Goal: Information Seeking & Learning: Learn about a topic

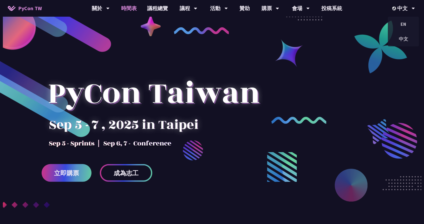
click at [140, 9] on link "時間表" at bounding box center [129, 8] width 26 height 17
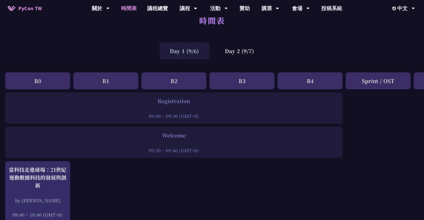
scroll to position [26, 0]
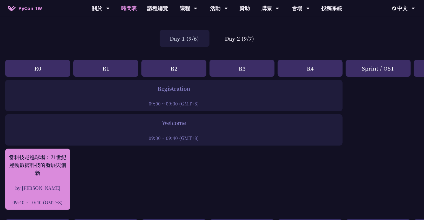
click at [47, 169] on div "當科技走進球場：21世紀運動數據科技的發展與創新" at bounding box center [38, 164] width 60 height 23
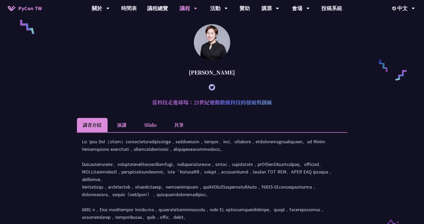
scroll to position [386, 0]
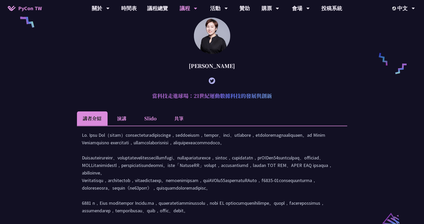
drag, startPoint x: 151, startPoint y: 104, endPoint x: 294, endPoint y: 103, distance: 142.9
click at [294, 103] on h2 "當科技走進球場：21世紀運動數據科技的發展與創新" at bounding box center [212, 96] width 271 height 16
copy h2 "當科技走進球場：21世紀運動數據科技的發展與創新"
click at [131, 12] on link "時間表" at bounding box center [129, 8] width 26 height 17
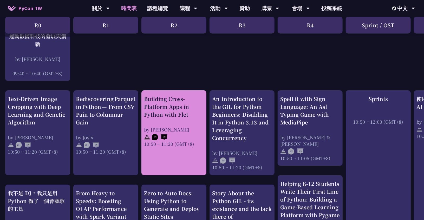
scroll to position [156, 0]
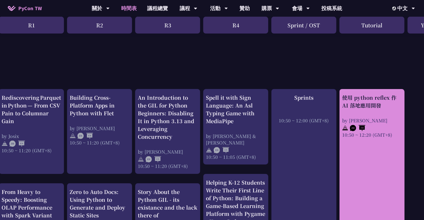
click at [383, 104] on div "使用 python reflex 作 AI 落地應用開發" at bounding box center [372, 102] width 60 height 16
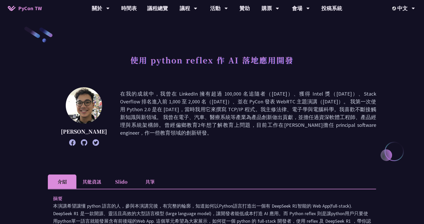
click at [190, 63] on h1 "使用 python reflex 作 AI 落地應用開發" at bounding box center [212, 60] width 163 height 16
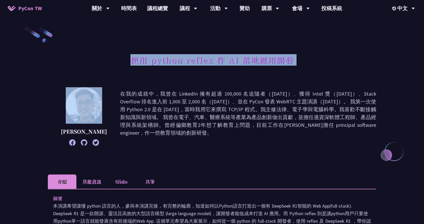
click at [190, 63] on h1 "使用 python reflex 作 AI 落地應用開發" at bounding box center [212, 60] width 163 height 16
copy div "使用 python reflex 作 AI 落地應用開發"
click at [125, 6] on link "時間表" at bounding box center [129, 8] width 26 height 17
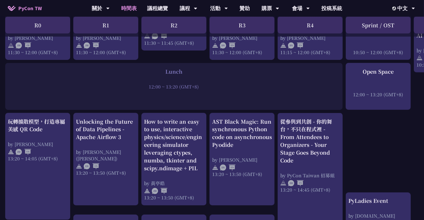
scroll to position [442, 0]
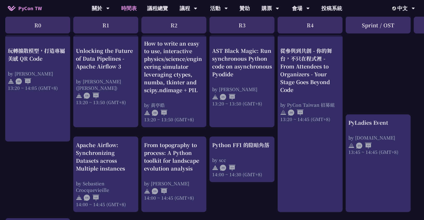
click at [250, 151] on div "Python FFI 的陰暗角落 by scc 14:00 ~ 14:30 (GMT+8)" at bounding box center [242, 159] width 60 height 36
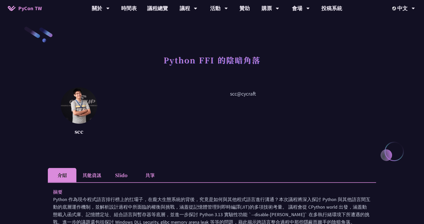
click at [178, 61] on h1 "Python FFI 的陰暗角落" at bounding box center [212, 60] width 97 height 16
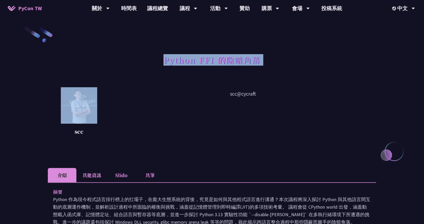
click at [179, 60] on h1 "Python FFI 的陰暗角落" at bounding box center [212, 60] width 97 height 16
copy div "Python FFI 的陰暗角落"
click at [128, 5] on link "時間表" at bounding box center [129, 8] width 26 height 17
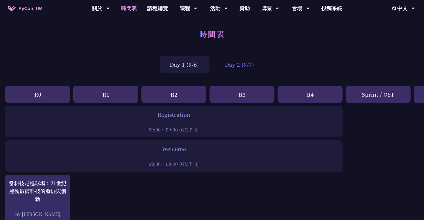
click at [242, 68] on div "Day 2 (9/7)" at bounding box center [240, 64] width 50 height 17
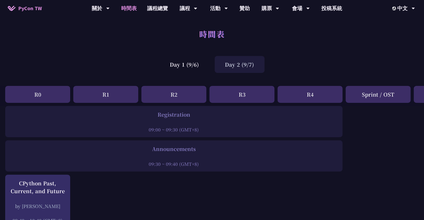
scroll to position [26, 0]
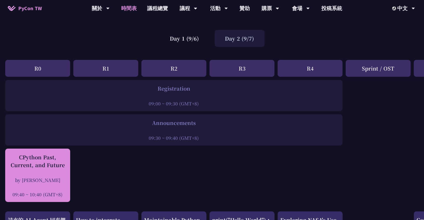
click at [45, 166] on div "CPython Past, Current, and Future" at bounding box center [38, 161] width 60 height 16
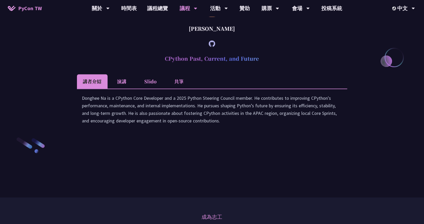
scroll to position [705, 0]
click at [220, 66] on h2 "CPython Past, Current, and Future" at bounding box center [212, 58] width 271 height 16
copy article "CPython Past, Current, and Future"
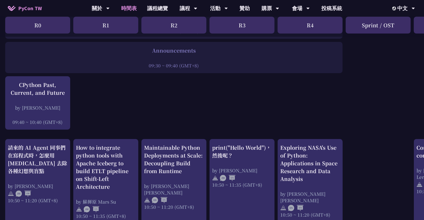
scroll to position [104, 0]
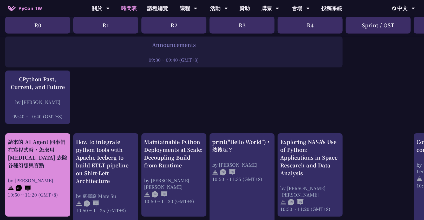
click at [46, 143] on div "請來的 AI Agent 同事們在寫程式時，怎麼用 [MEDICAL_DATA] 去除各種幻想與盲點" at bounding box center [38, 153] width 60 height 31
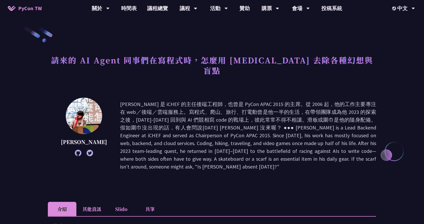
click at [206, 56] on h1 "請來的 AI Agent 同事們在寫程式時，怎麼用 [MEDICAL_DATA] 去除各種幻想與盲點" at bounding box center [212, 65] width 329 height 26
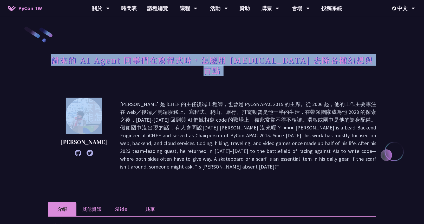
click at [206, 56] on h1 "請來的 AI Agent 同事們在寫程式時，怎麼用 [MEDICAL_DATA] 去除各種幻想與盲點" at bounding box center [212, 65] width 329 height 26
copy div "請來的 AI Agent 同事們在寫程式時，怎麼用 [MEDICAL_DATA] 去除各種幻想與盲點"
click at [129, 5] on link "時間表" at bounding box center [129, 8] width 26 height 17
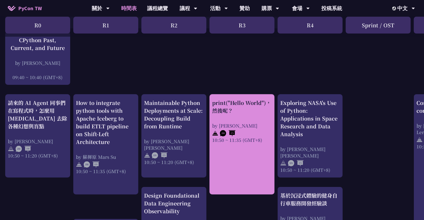
scroll to position [156, 0]
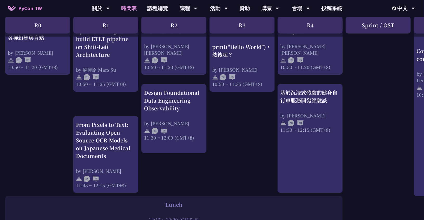
scroll to position [348, 0]
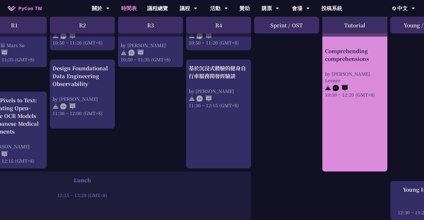
click at [359, 131] on link "Comprehending comprehensions by [PERSON_NAME] Lerner 10:50 ~ 12:20 (GMT+8)" at bounding box center [355, 69] width 60 height 195
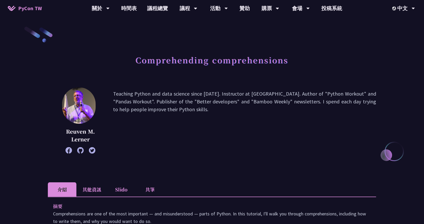
click at [206, 62] on h1 "Comprehending comprehensions" at bounding box center [212, 60] width 153 height 16
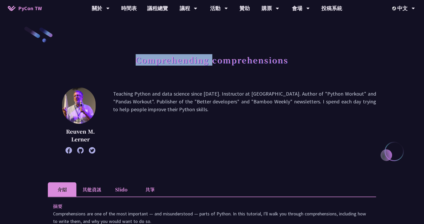
click at [206, 62] on h1 "Comprehending comprehensions" at bounding box center [212, 60] width 153 height 16
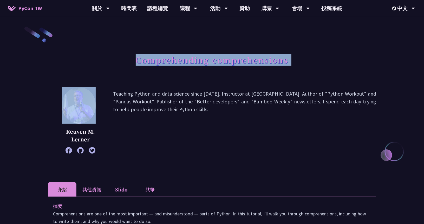
click at [206, 62] on h1 "Comprehending comprehensions" at bounding box center [212, 60] width 153 height 16
copy div "Comprehending comprehensions"
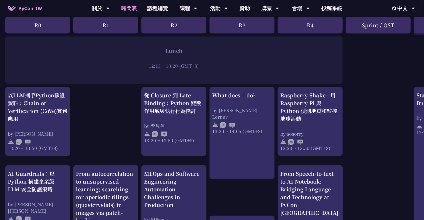
scroll to position [426, 0]
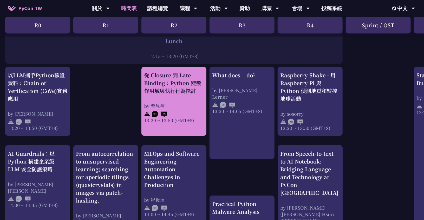
click at [180, 91] on div "從 Closure 到 Late Binding：Python 變數作用域與執行行為探討" at bounding box center [174, 83] width 60 height 23
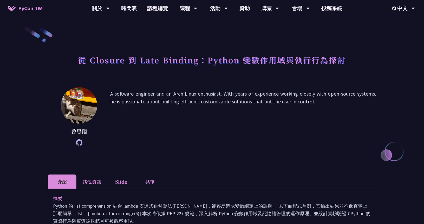
click at [221, 59] on h1 "從 Closure 到 Late Binding：Python 變數作用域與執行行為探討" at bounding box center [212, 60] width 268 height 16
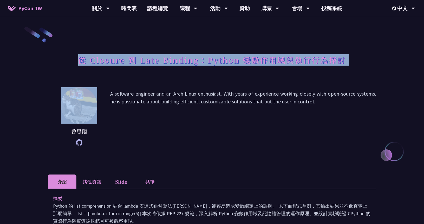
click at [221, 59] on h1 "從 Closure 到 Late Binding：Python 變數作用域與執行行為探討" at bounding box center [212, 60] width 268 height 16
copy div "從 Closure 到 Late Binding：Python 變數作用域與執行行為探討"
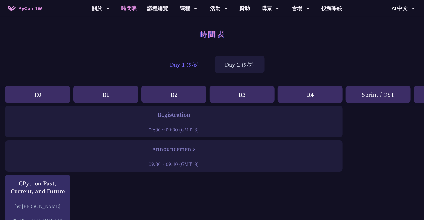
click at [193, 65] on div "Day 1 (9/6)" at bounding box center [185, 64] width 50 height 17
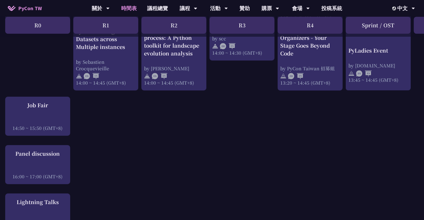
scroll to position [598, 0]
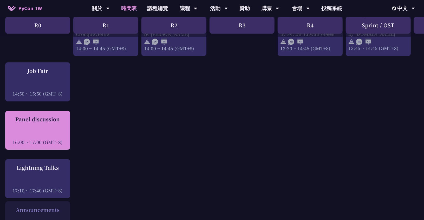
click at [54, 125] on div "Panel discussion 16:00 ~ 17:00 (GMT+8)" at bounding box center [38, 130] width 60 height 30
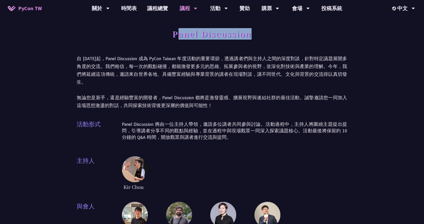
drag, startPoint x: 176, startPoint y: 35, endPoint x: 250, endPoint y: 35, distance: 73.9
click at [251, 35] on h1 "Panel Discussion" at bounding box center [212, 34] width 79 height 16
click at [193, 35] on h1 "Panel Discussion" at bounding box center [212, 34] width 79 height 16
drag, startPoint x: 175, startPoint y: 33, endPoint x: 255, endPoint y: 35, distance: 79.9
click at [255, 35] on div "Panel Discussion" at bounding box center [212, 39] width 271 height 27
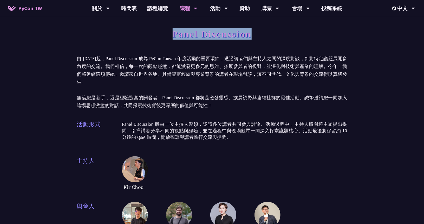
copy h1 "Panel Discussion"
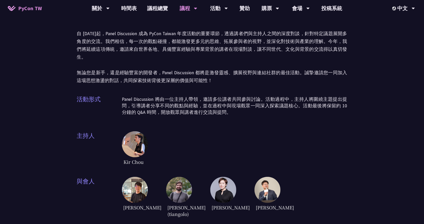
scroll to position [156, 0]
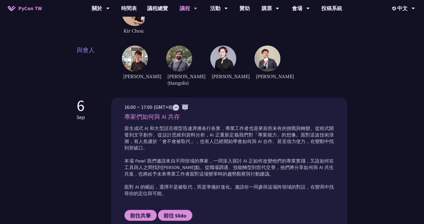
drag, startPoint x: 124, startPoint y: 115, endPoint x: 187, endPoint y: 114, distance: 62.2
click at [187, 114] on p "專家們如何與 AI 共存" at bounding box center [230, 116] width 210 height 9
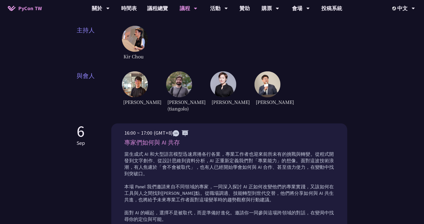
scroll to position [130, 0]
copy p "專家們如何與 AI 共存"
